Goal: Information Seeking & Learning: Learn about a topic

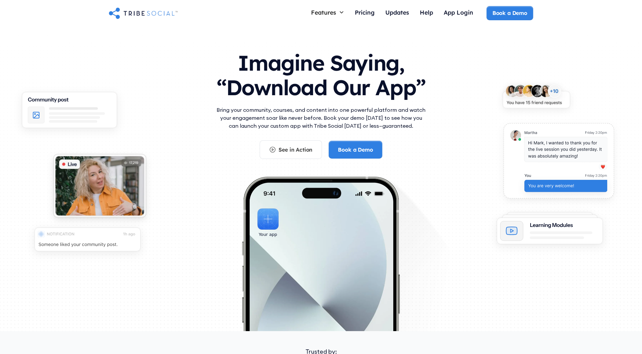
click at [299, 41] on div "Imagine Saying, “Download Our App” Bring your community, courses, and content i…" at bounding box center [321, 185] width 642 height 317
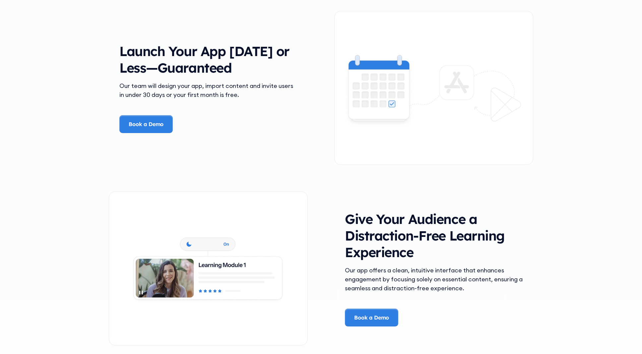
scroll to position [1029, 0]
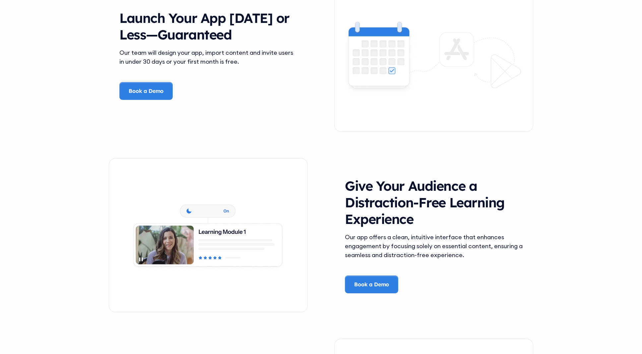
click at [300, 38] on div "Launch Your App [DATE] or Less—Guaranteed Our team will design your app, import…" at bounding box center [208, 55] width 199 height 90
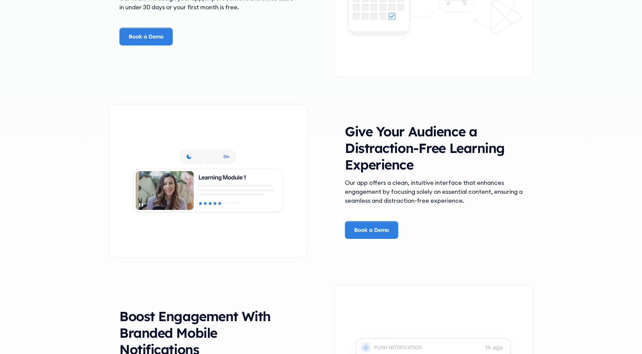
scroll to position [1095, 0]
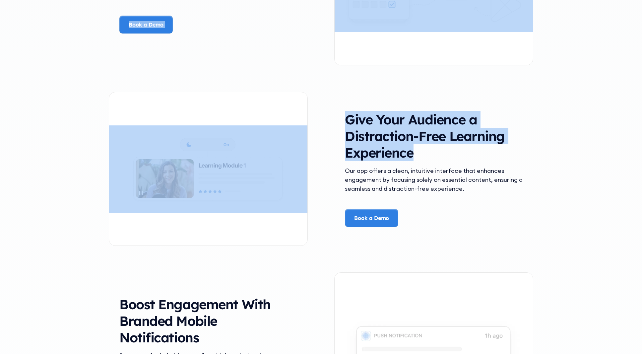
drag, startPoint x: 294, startPoint y: 46, endPoint x: 533, endPoint y: 151, distance: 260.9
click at [533, 151] on div "The Problem Your Community Deserves Better Picture this—you’ve worked hard to b…" at bounding box center [321, 63] width 425 height 1473
click at [533, 151] on div "Give Your Audience a Distraction-Free Learning Experience Our app offers a clea…" at bounding box center [433, 169] width 199 height 116
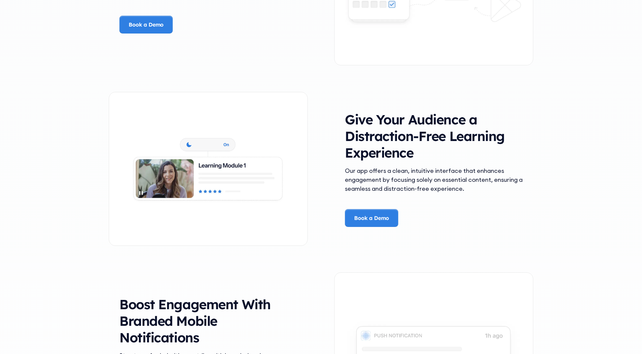
click at [533, 151] on div "Give Your Audience a Distraction-Free Learning Experience Our app offers a clea…" at bounding box center [433, 169] width 199 height 116
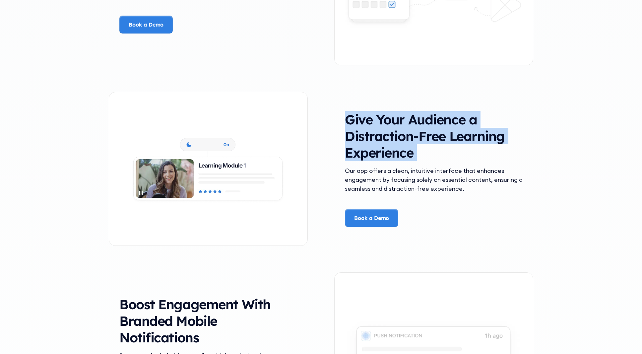
drag, startPoint x: 533, startPoint y: 151, endPoint x: 473, endPoint y: 110, distance: 72.9
click at [473, 110] on div "Give Your Audience a Distraction-Free Learning Experience Our app offers a clea…" at bounding box center [321, 169] width 425 height 180
click at [476, 141] on h3 "Give Your Audience a Distraction-Free Learning Experience" at bounding box center [434, 136] width 178 height 50
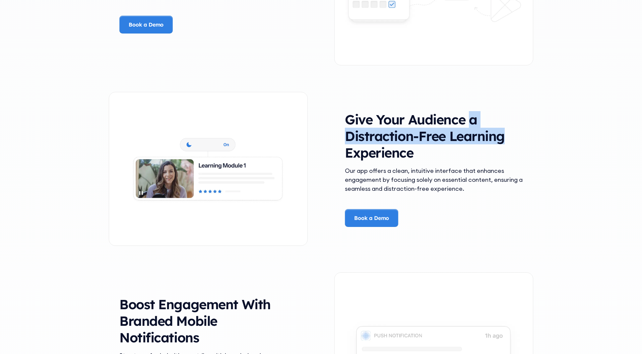
drag, startPoint x: 476, startPoint y: 141, endPoint x: 478, endPoint y: 108, distance: 32.9
click at [478, 108] on div "Give Your Audience a Distraction-Free Learning Experience Our app offers a clea…" at bounding box center [321, 169] width 425 height 180
click at [478, 143] on h3 "Give Your Audience a Distraction-Free Learning Experience" at bounding box center [434, 136] width 178 height 50
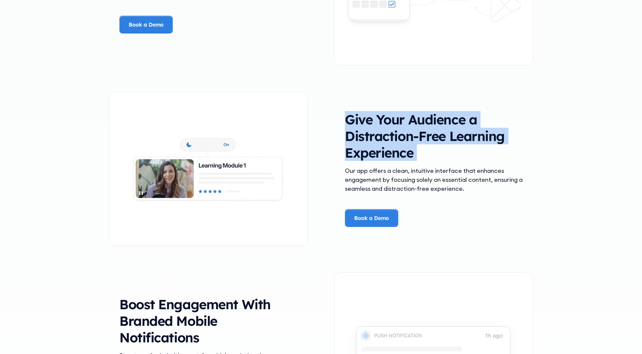
drag, startPoint x: 478, startPoint y: 143, endPoint x: 479, endPoint y: 117, distance: 25.9
click at [479, 117] on h3 "Give Your Audience a Distraction-Free Learning Experience" at bounding box center [434, 136] width 178 height 50
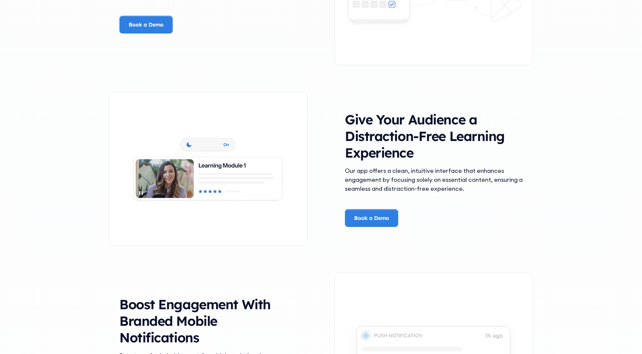
click at [472, 189] on div "Our app offers a clean, intuitive interface that enhances engagement by focusin…" at bounding box center [434, 179] width 178 height 27
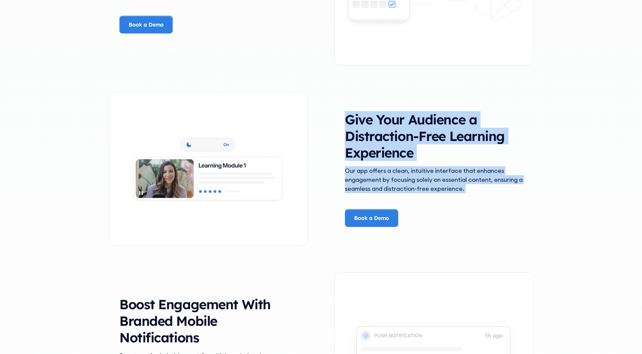
drag, startPoint x: 472, startPoint y: 189, endPoint x: 469, endPoint y: 137, distance: 51.5
click at [469, 138] on div "Give Your Audience a Distraction-Free Learning Experience Our app offers a clea…" at bounding box center [433, 169] width 199 height 116
click at [469, 137] on h3 "Give Your Audience a Distraction-Free Learning Experience" at bounding box center [434, 136] width 178 height 50
